Goal: Task Accomplishment & Management: Manage account settings

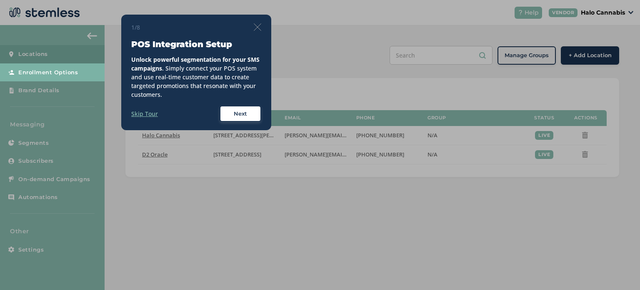
click at [258, 24] on img at bounding box center [258, 27] width 8 height 8
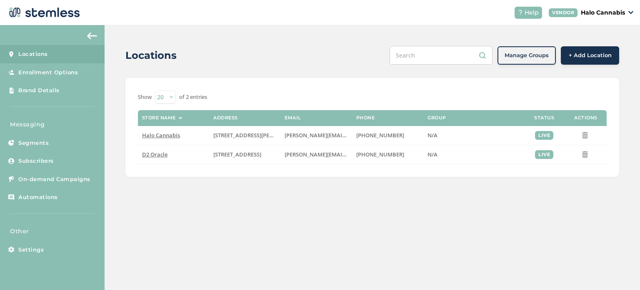
click at [628, 15] on div "VENDOR Halo Cannabis" at bounding box center [591, 12] width 85 height 9
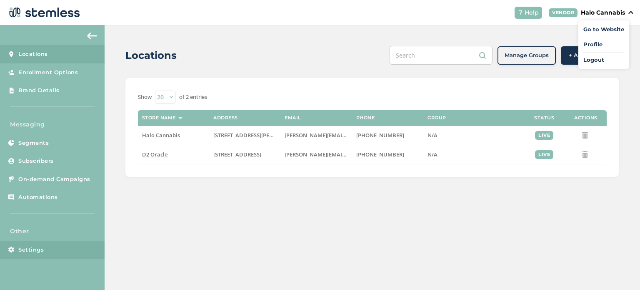
click at [23, 250] on span "Settings" at bounding box center [30, 249] width 25 height 8
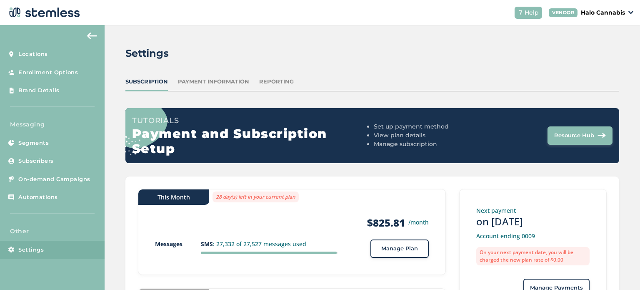
click at [202, 81] on div "Payment Information" at bounding box center [213, 82] width 71 height 8
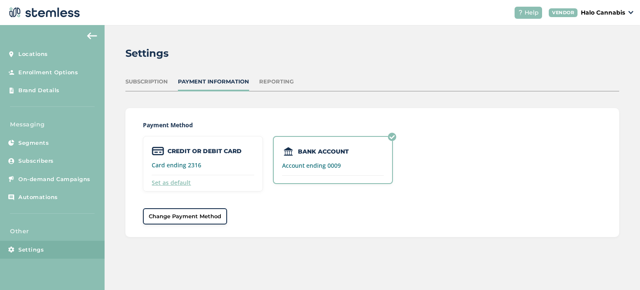
click at [148, 80] on div "Subscription" at bounding box center [146, 82] width 43 height 8
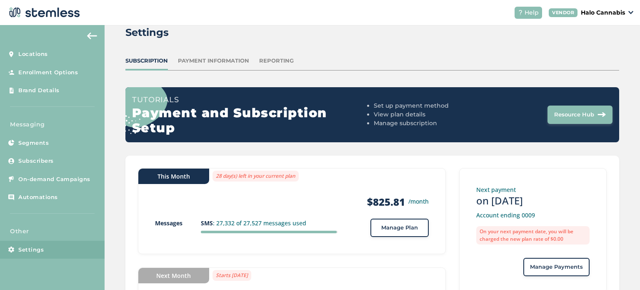
scroll to position [20, 0]
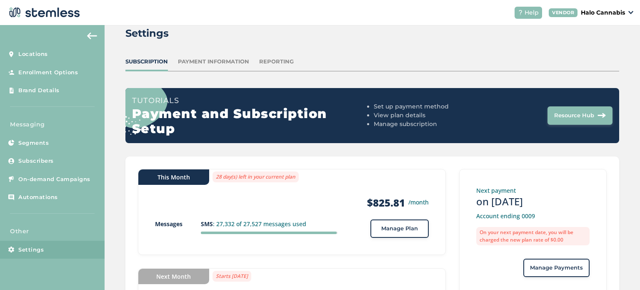
click at [216, 61] on div "Payment Information" at bounding box center [213, 62] width 71 height 8
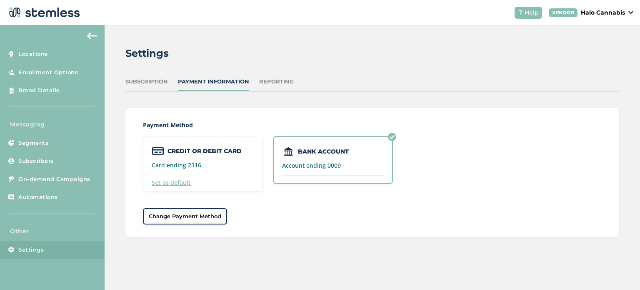
click at [268, 85] on div "Reporting" at bounding box center [276, 82] width 35 height 8
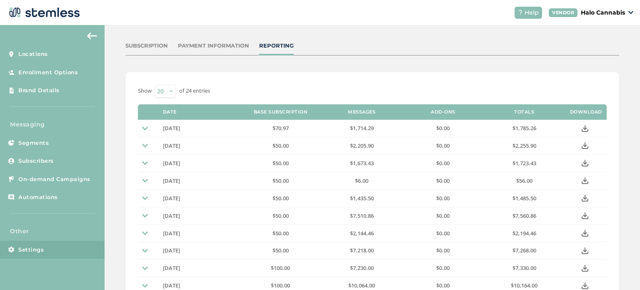
scroll to position [36, 0]
click at [582, 129] on icon at bounding box center [585, 128] width 7 height 7
click at [617, 82] on div "Settings Subscription Payment Information Reporting Show 20 50 100 of 24 entrie…" at bounding box center [373, 261] width 536 height 544
click at [582, 127] on icon at bounding box center [585, 128] width 7 height 7
click at [119, 141] on div "Settings Subscription Payment Information Reporting Show 20 50 100 of 24 entrie…" at bounding box center [373, 261] width 536 height 544
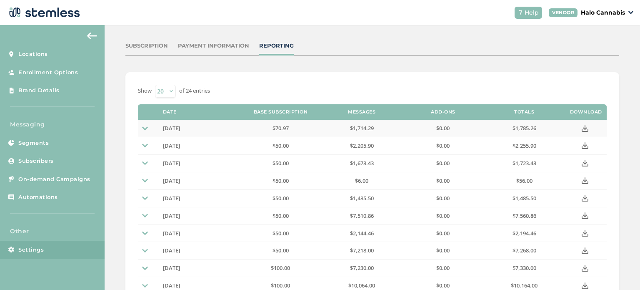
click at [145, 128] on img at bounding box center [145, 128] width 6 height 6
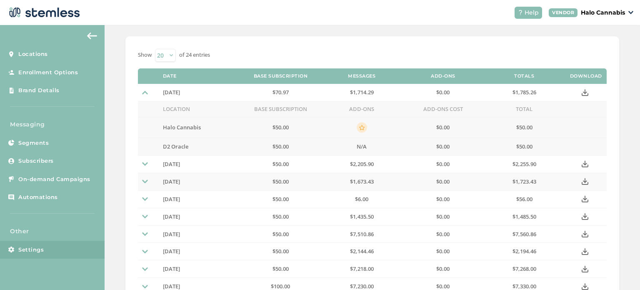
scroll to position [73, 0]
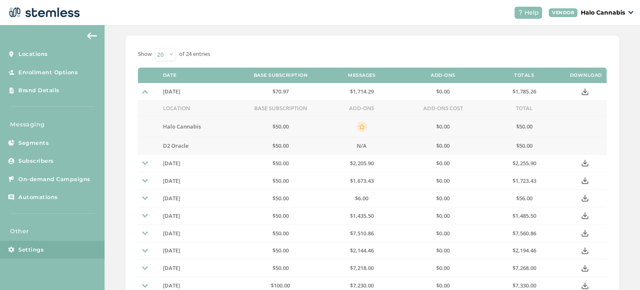
click at [628, 108] on div "Settings Subscription Payment Information Reporting Show 20 50 100 of 24 entrie…" at bounding box center [373, 251] width 536 height 598
